Goal: Task Accomplishment & Management: Complete application form

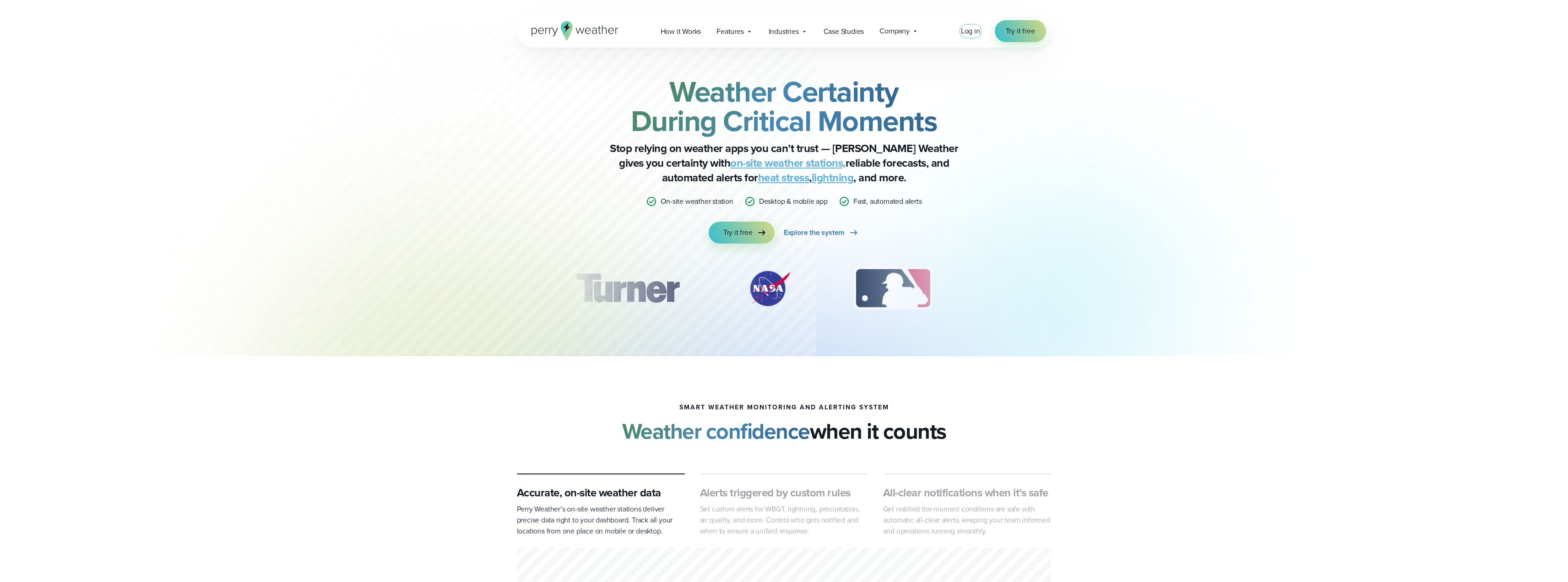
click at [967, 29] on span "Log in" at bounding box center [971, 30] width 19 height 10
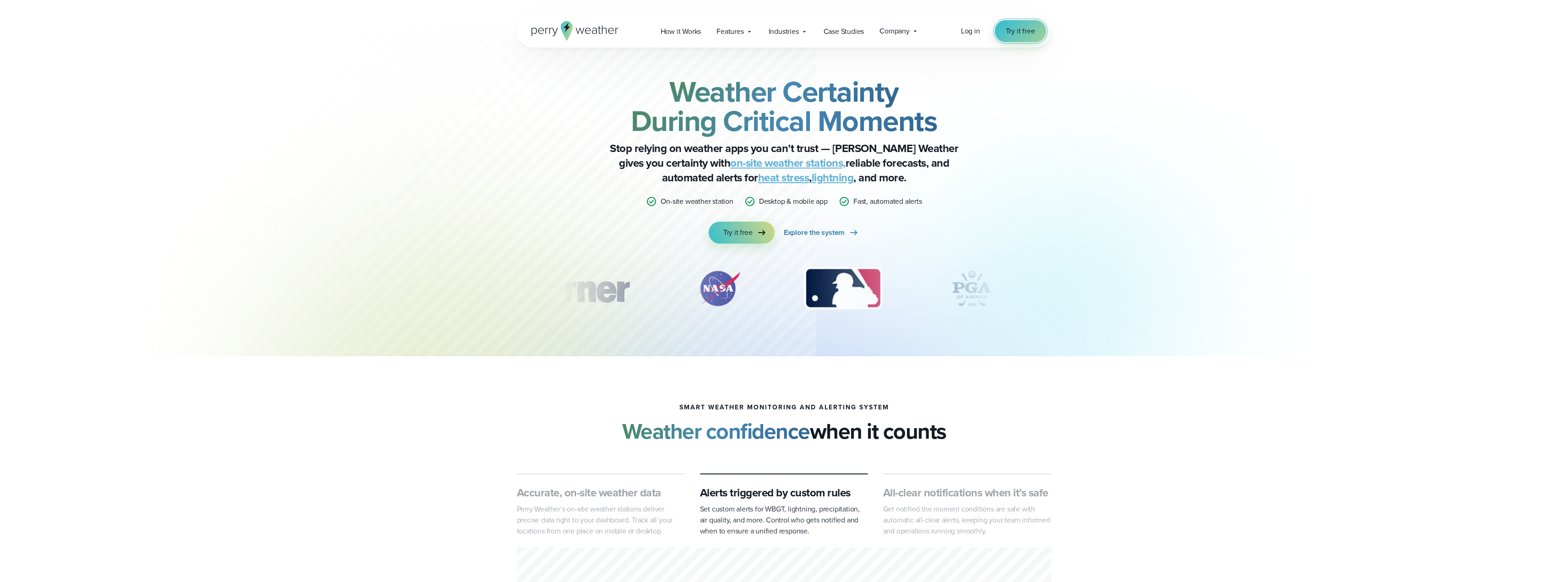
click at [1029, 30] on span "Try it free" at bounding box center [1020, 31] width 29 height 11
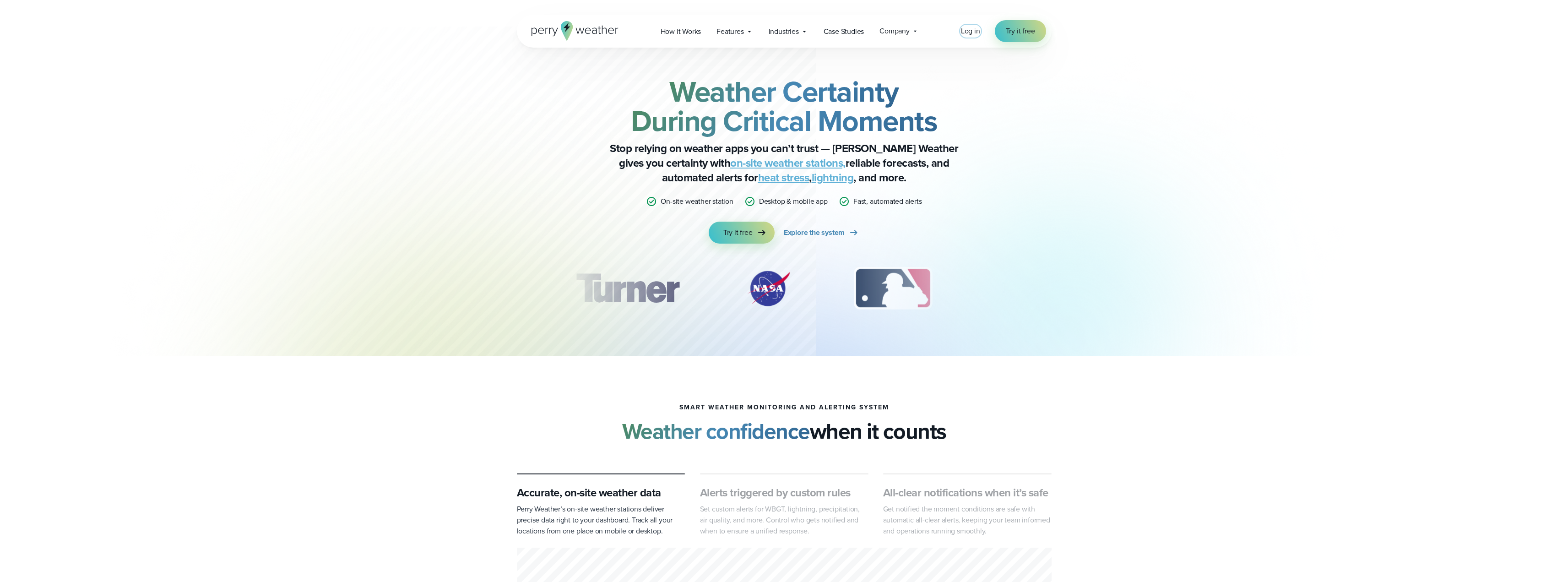
click at [968, 30] on span "Log in" at bounding box center [971, 30] width 19 height 10
